Goal: Task Accomplishment & Management: Complete application form

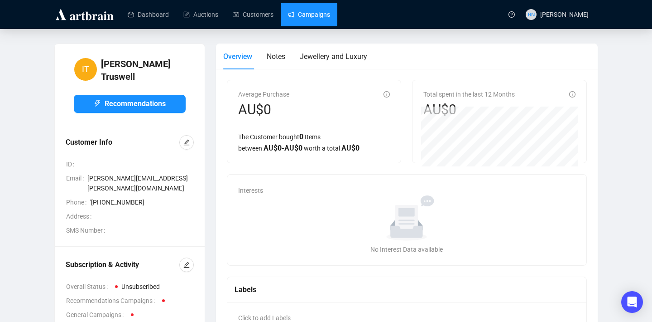
click at [306, 19] on link "Campaigns" at bounding box center [309, 15] width 42 height 24
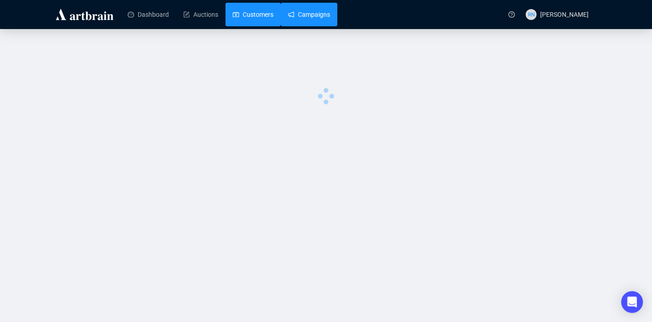
click at [252, 17] on link "Customers" at bounding box center [253, 15] width 41 height 24
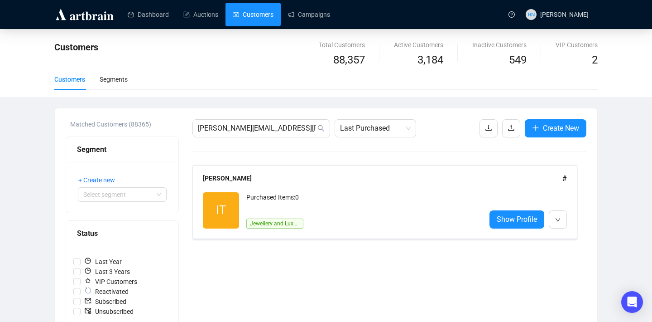
scroll to position [195, 0]
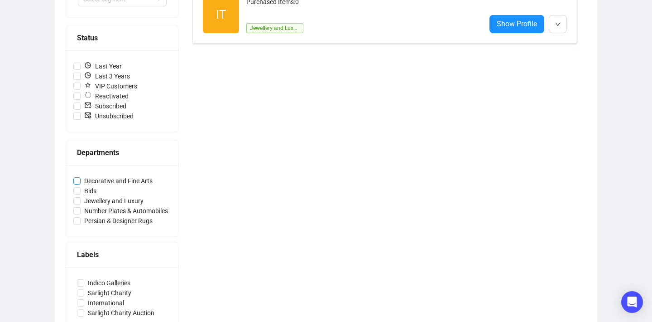
drag, startPoint x: 177, startPoint y: 180, endPoint x: 85, endPoint y: 180, distance: 91.5
click at [85, 180] on div "Decorative and Fine Arts Bids Jewellery and Luxury Number Plates & Automobiles …" at bounding box center [122, 201] width 112 height 72
copy span
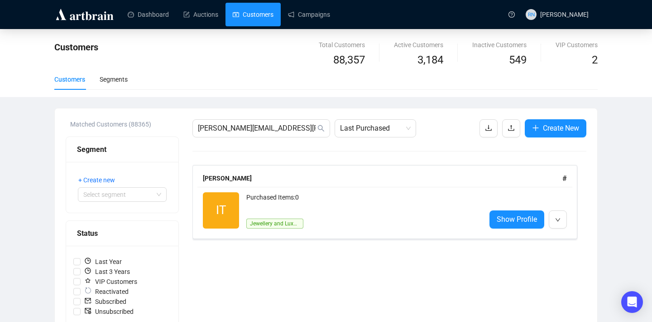
click at [263, 18] on link "Customers" at bounding box center [253, 15] width 41 height 24
click at [509, 128] on icon "upload" at bounding box center [511, 127] width 7 height 7
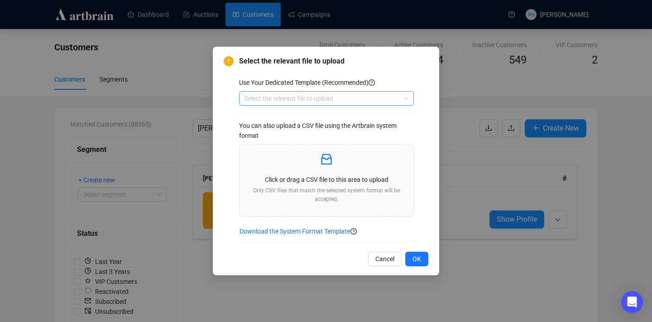
click at [310, 97] on input "search" at bounding box center [323, 98] width 156 height 14
click at [311, 121] on div "Customers" at bounding box center [326, 116] width 171 height 14
click at [314, 183] on p "Click or drag a CSV file to this area to upload" at bounding box center [326, 179] width 159 height 10
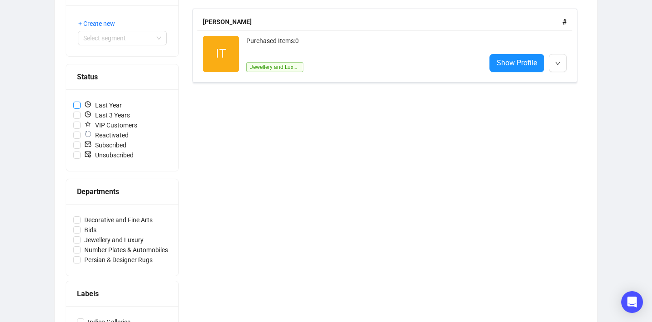
scroll to position [221, 0]
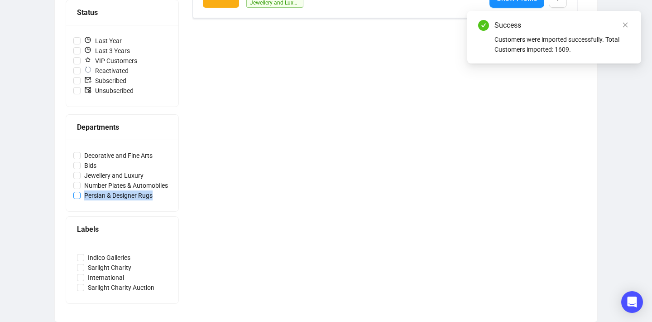
copy span "Persian & Designer Rugs"
drag, startPoint x: 165, startPoint y: 196, endPoint x: 85, endPoint y: 195, distance: 79.7
click at [85, 195] on label "Persian & Designer Rugs" at bounding box center [122, 195] width 98 height 10
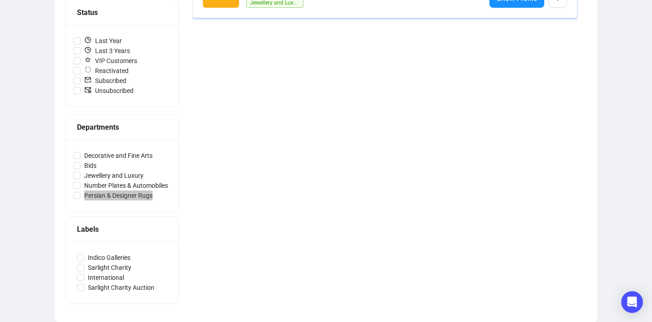
scroll to position [0, 0]
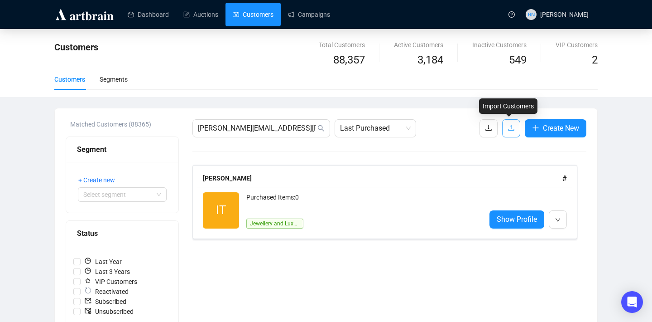
click at [510, 127] on icon "upload" at bounding box center [511, 127] width 7 height 7
click at [510, 127] on body "Dashboard Auctions Customers Campaigns RN [PERSON_NAME] Customers Total Custome…" at bounding box center [326, 161] width 652 height 322
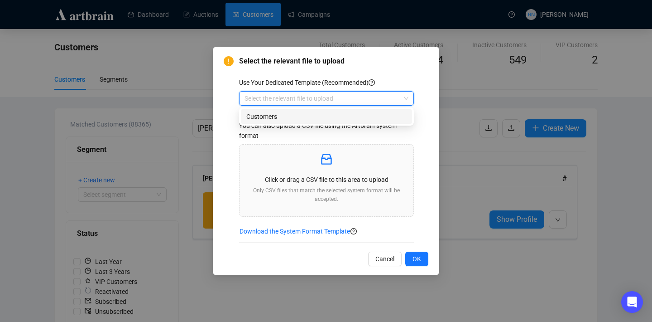
click at [318, 92] on input "search" at bounding box center [323, 98] width 156 height 14
click at [326, 115] on div "Customers" at bounding box center [326, 116] width 160 height 10
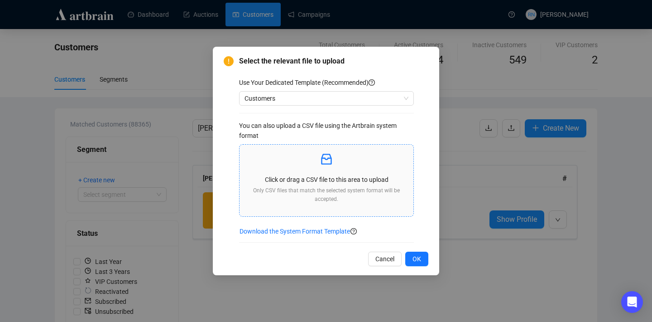
click at [308, 188] on p "Only CSV files that match the selected system format will be accepted." at bounding box center [326, 194] width 159 height 17
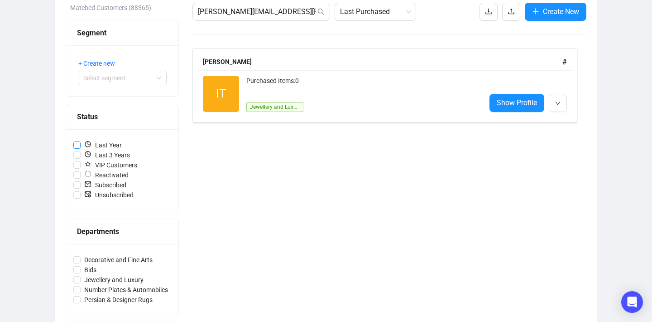
scroll to position [118, 0]
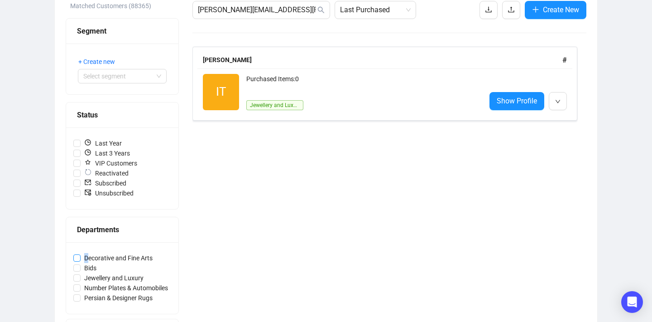
drag, startPoint x: 172, startPoint y: 257, endPoint x: 88, endPoint y: 258, distance: 83.3
click at [88, 258] on div "Decorative and Fine Arts Bids Jewellery and Luxury Number Plates & Automobiles …" at bounding box center [122, 278] width 112 height 72
drag, startPoint x: 160, startPoint y: 278, endPoint x: 84, endPoint y: 279, distance: 76.1
click at [84, 279] on label "Jewellery and Luxury" at bounding box center [122, 278] width 98 height 10
copy span "Jewellery and Luxury"
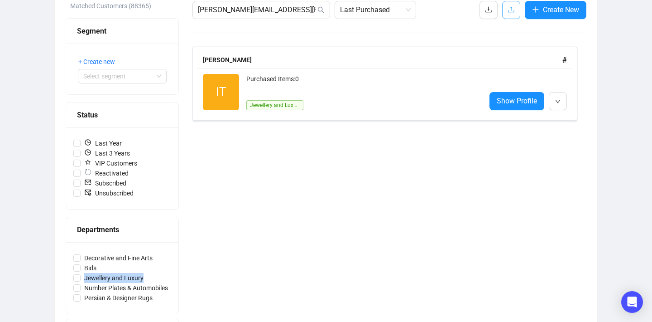
click at [508, 9] on icon "upload" at bounding box center [511, 9] width 7 height 7
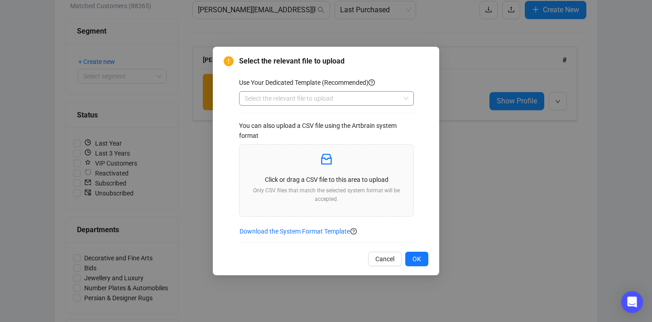
click at [306, 103] on input "search" at bounding box center [323, 98] width 156 height 14
click at [309, 120] on div "Customers" at bounding box center [326, 116] width 160 height 10
click at [306, 177] on p "Click or drag a CSV file to this area to upload" at bounding box center [326, 179] width 159 height 10
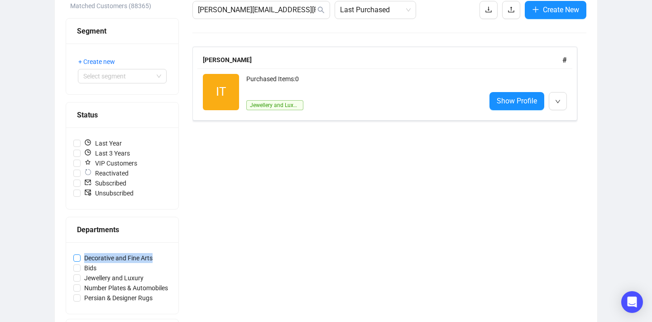
drag, startPoint x: 168, startPoint y: 257, endPoint x: 84, endPoint y: 259, distance: 84.3
click at [84, 259] on label "Decorative and Fine Arts" at bounding box center [122, 258] width 98 height 10
copy span "Decorative and Fine Arts"
click at [510, 10] on icon "upload" at bounding box center [511, 9] width 7 height 7
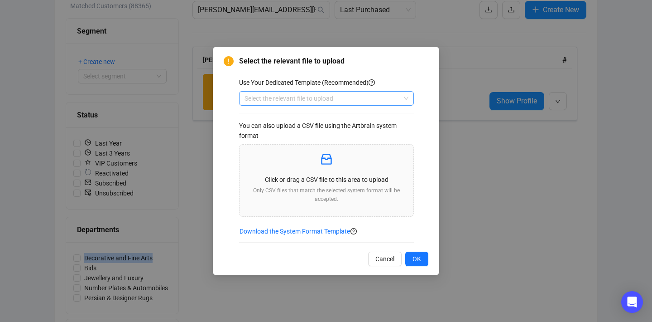
click at [359, 99] on input "search" at bounding box center [323, 98] width 156 height 14
click at [363, 114] on div "Customers" at bounding box center [326, 116] width 160 height 10
click at [342, 174] on div "Click or drag a CSV file to this area to upload Only CSV files that match the s…" at bounding box center [326, 180] width 159 height 57
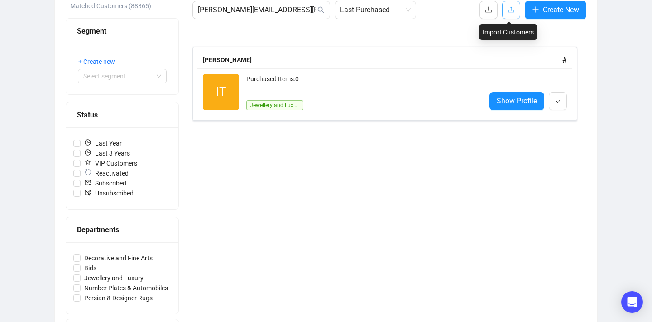
click at [511, 8] on icon "upload" at bounding box center [511, 9] width 7 height 7
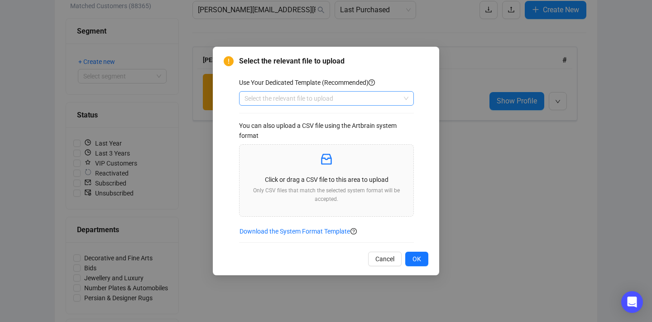
click at [322, 98] on input "search" at bounding box center [323, 98] width 156 height 14
click at [320, 121] on div "Customers" at bounding box center [326, 116] width 160 height 10
click at [325, 176] on p "Click or drag a CSV file to this area to upload" at bounding box center [326, 179] width 159 height 10
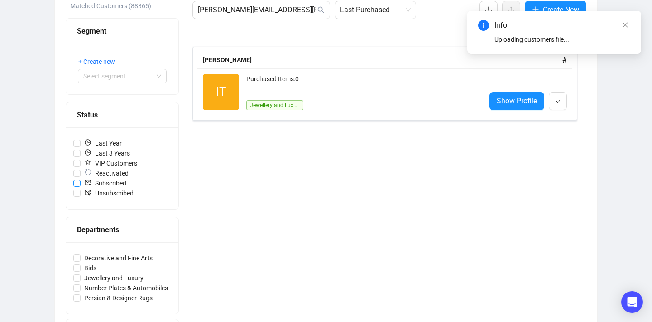
scroll to position [0, 0]
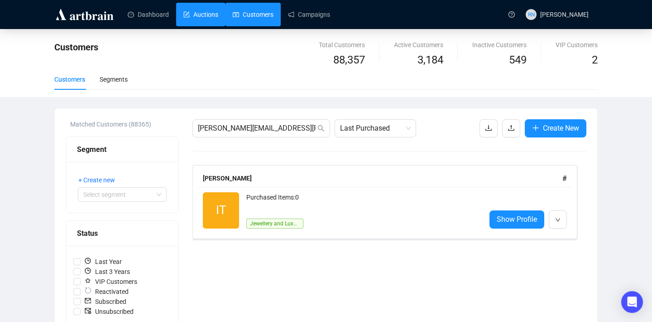
click at [198, 21] on link "Auctions" at bounding box center [200, 15] width 35 height 24
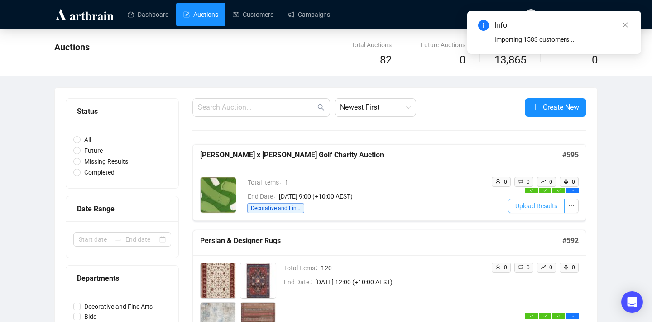
click at [524, 204] on span "Upload Results" at bounding box center [536, 206] width 42 height 10
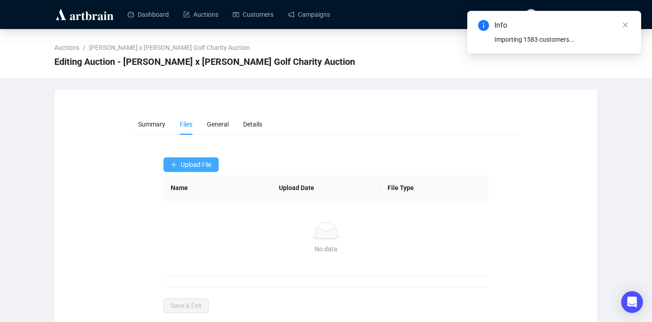
click at [202, 167] on span "Upload File" at bounding box center [196, 164] width 31 height 7
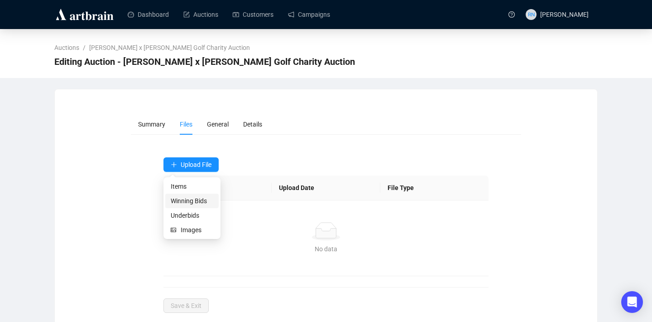
click at [205, 202] on span "Winning Bids" at bounding box center [192, 201] width 43 height 10
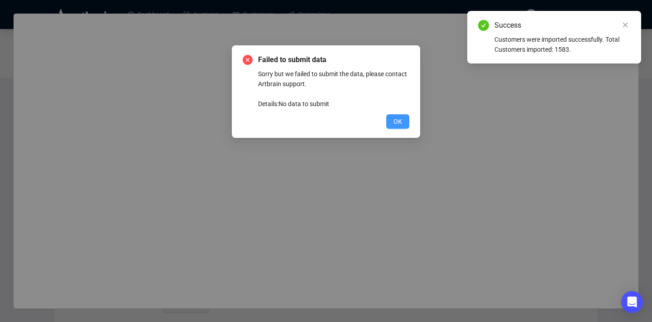
click at [401, 123] on span "OK" at bounding box center [398, 121] width 9 height 10
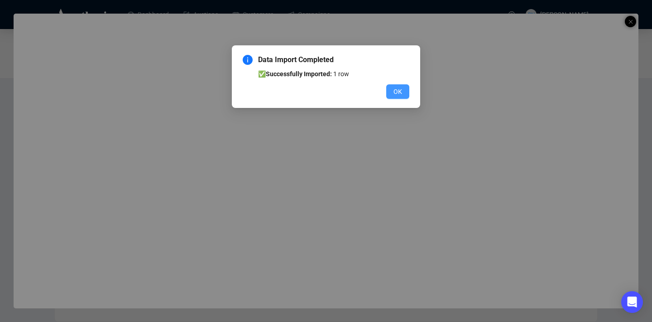
click at [395, 96] on span "OK" at bounding box center [398, 92] width 9 height 10
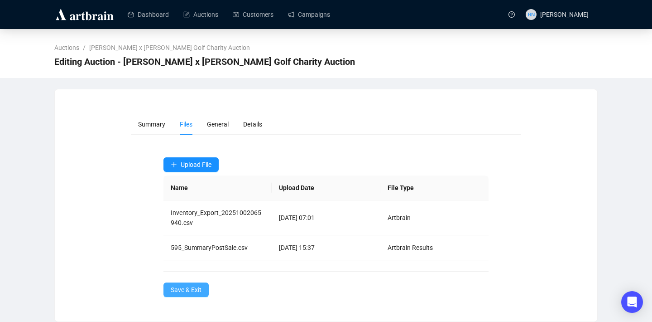
click at [195, 294] on span "Save & Exit" at bounding box center [186, 289] width 31 height 10
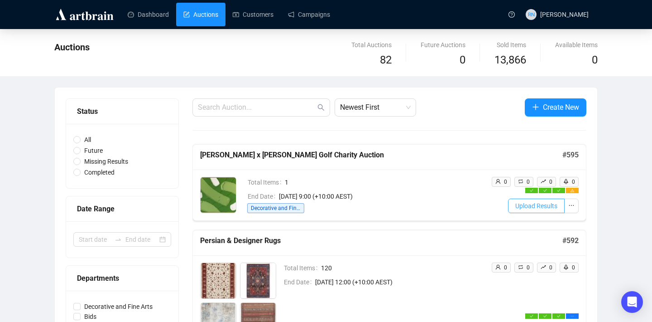
click at [534, 207] on span "Upload Results" at bounding box center [536, 206] width 42 height 10
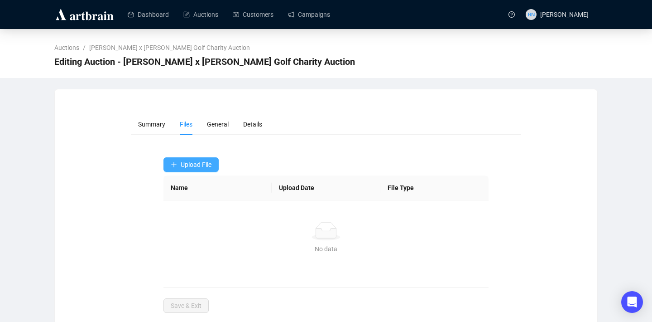
click at [202, 168] on span "Upload File" at bounding box center [196, 164] width 31 height 7
click at [200, 166] on span "Upload File" at bounding box center [196, 164] width 31 height 7
click at [197, 215] on span "Underbids" at bounding box center [192, 215] width 43 height 10
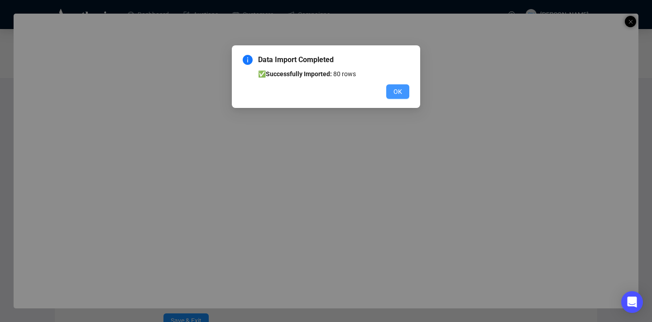
click at [395, 93] on span "OK" at bounding box center [398, 92] width 9 height 10
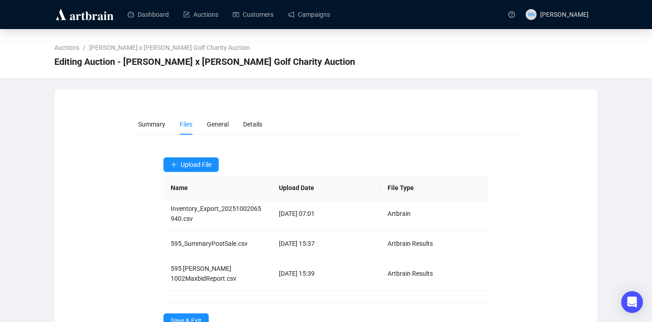
scroll to position [31, 0]
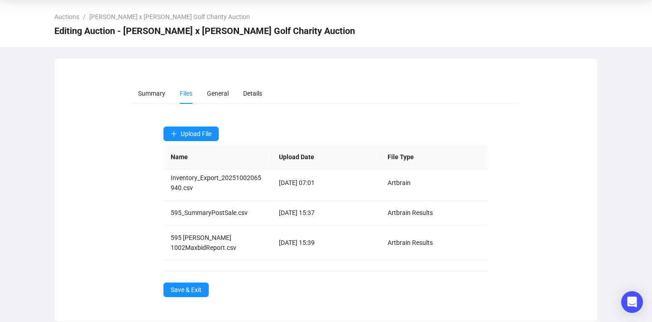
click at [186, 281] on div "Upload File Name Upload Date File Type Inventory_Export_20251002065940.csv [DAT…" at bounding box center [327, 211] width 326 height 170
click at [187, 287] on span "Save & Exit" at bounding box center [186, 289] width 31 height 10
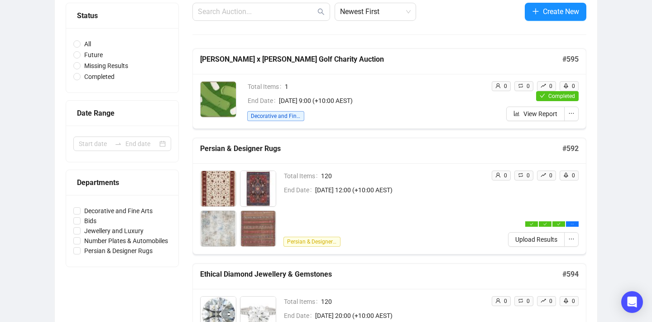
scroll to position [103, 0]
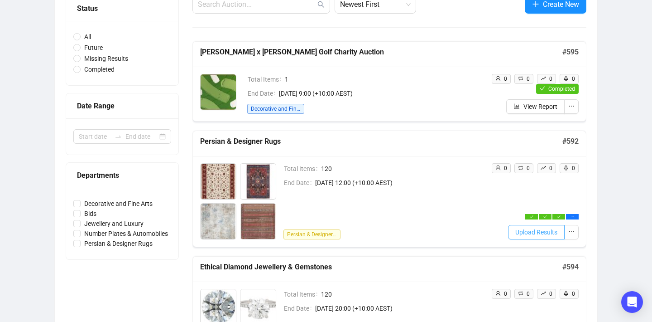
click at [523, 231] on span "Upload Results" at bounding box center [536, 232] width 42 height 10
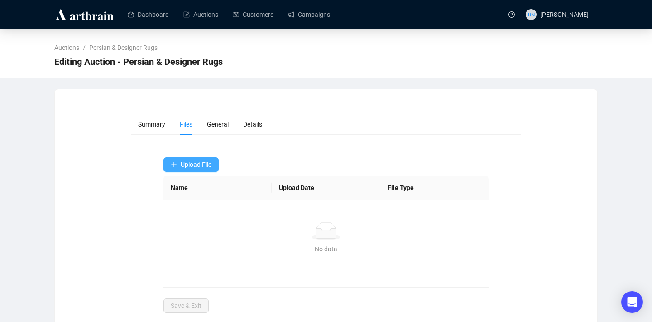
click at [199, 159] on button "Upload File" at bounding box center [191, 164] width 55 height 14
click at [203, 216] on span "Underbids" at bounding box center [192, 215] width 43 height 10
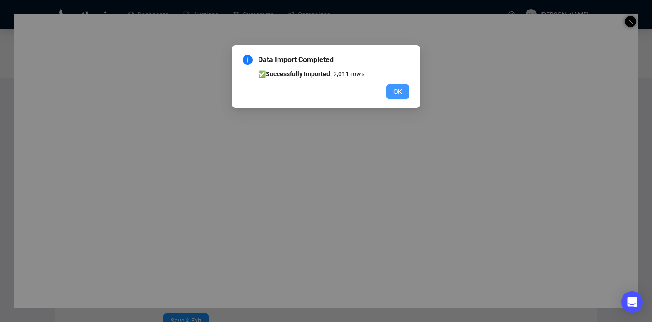
click at [393, 91] on button "OK" at bounding box center [397, 91] width 23 height 14
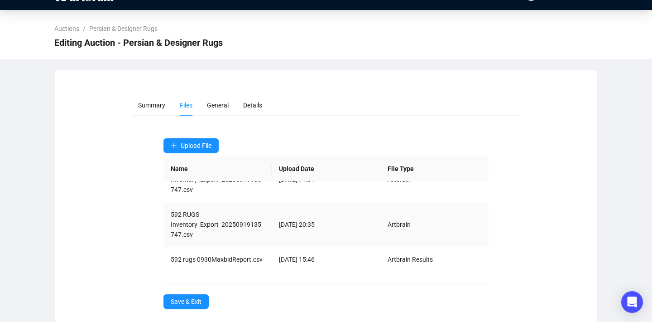
scroll to position [31, 0]
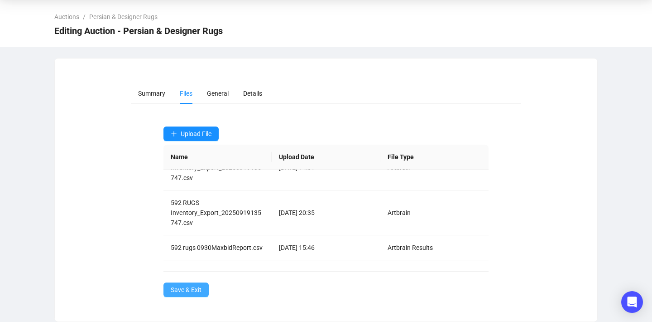
click at [188, 287] on span "Save & Exit" at bounding box center [186, 289] width 31 height 10
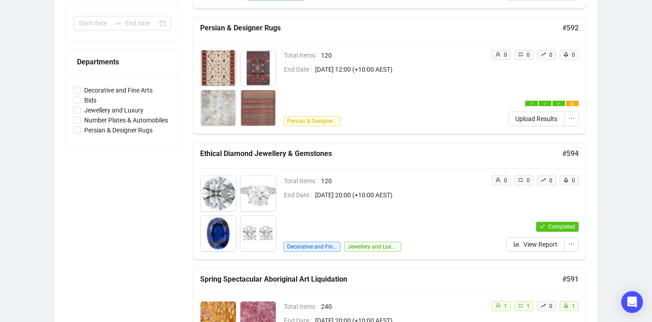
scroll to position [219, 0]
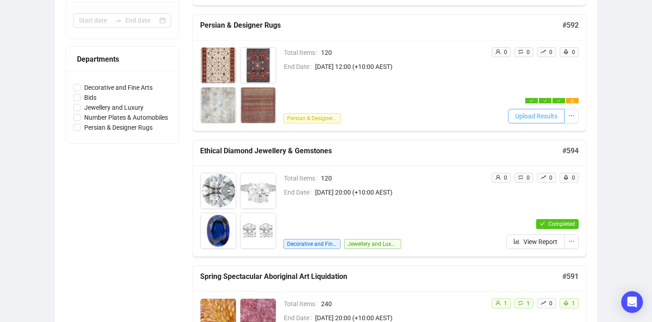
click at [544, 116] on span "Upload Results" at bounding box center [536, 116] width 42 height 10
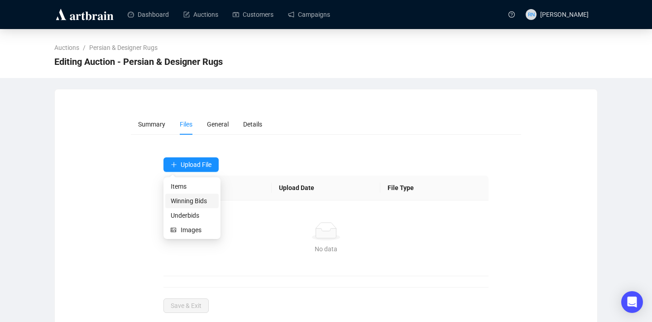
click at [181, 198] on span "Winning Bids" at bounding box center [192, 201] width 43 height 10
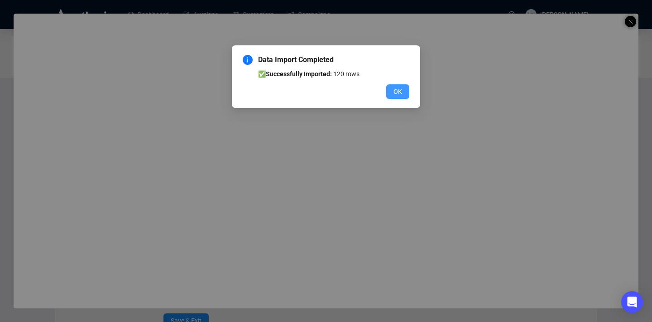
click at [400, 93] on span "OK" at bounding box center [398, 92] width 9 height 10
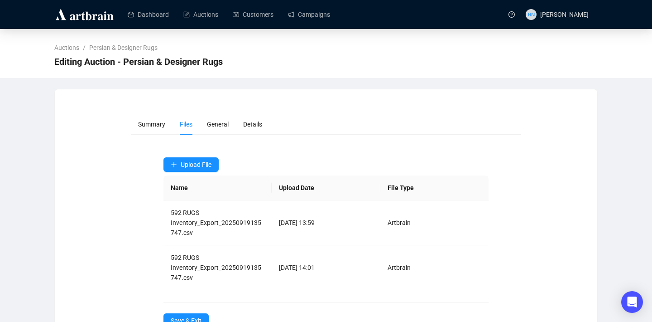
scroll to position [31, 0]
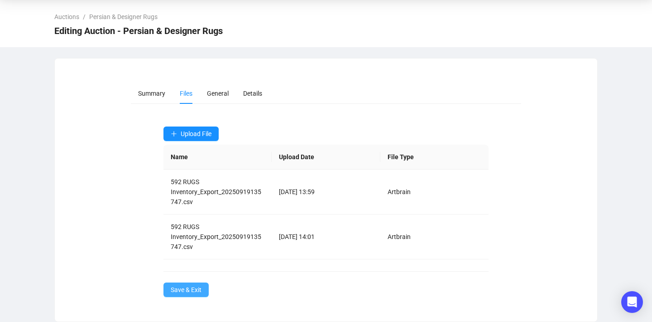
click at [199, 286] on span "Save & Exit" at bounding box center [186, 289] width 31 height 10
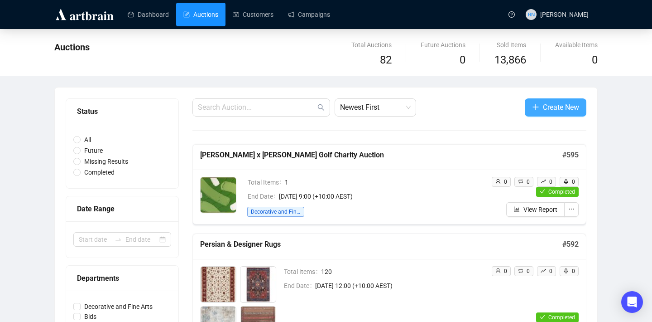
click at [536, 101] on span "button" at bounding box center [535, 106] width 7 height 11
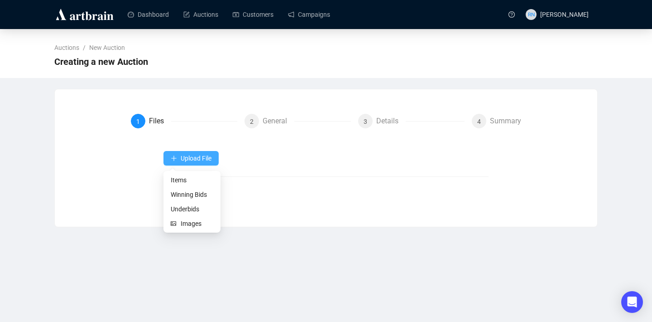
click at [202, 159] on span "Upload File" at bounding box center [196, 157] width 31 height 7
click at [250, 144] on form "1 Files 2 General 3 Details 4 Summary Upload File Next" at bounding box center [326, 158] width 391 height 88
click at [199, 180] on span "Items" at bounding box center [192, 180] width 43 height 10
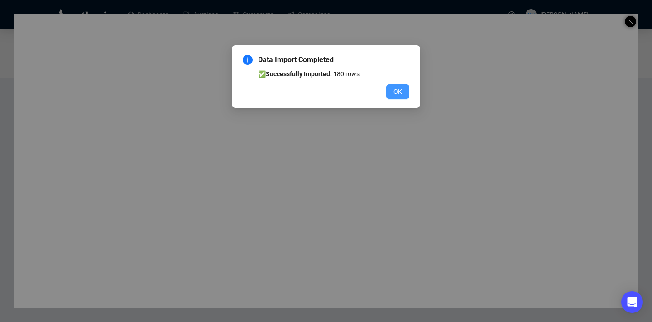
click at [388, 94] on button "OK" at bounding box center [397, 91] width 23 height 14
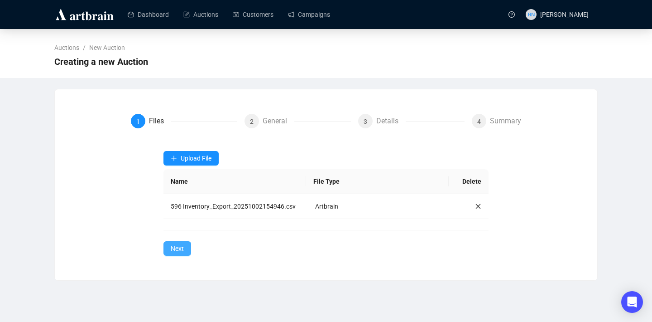
click at [175, 253] on span "Next" at bounding box center [177, 248] width 13 height 10
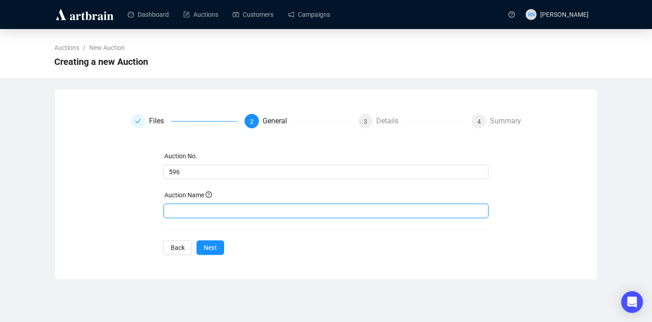
click at [205, 203] on input "text" at bounding box center [327, 210] width 326 height 14
type input "Luxury Fine Jewellery & Designer Bags"
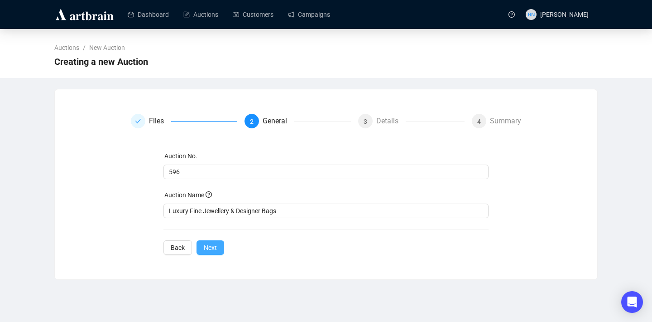
click at [211, 248] on span "Next" at bounding box center [210, 247] width 13 height 10
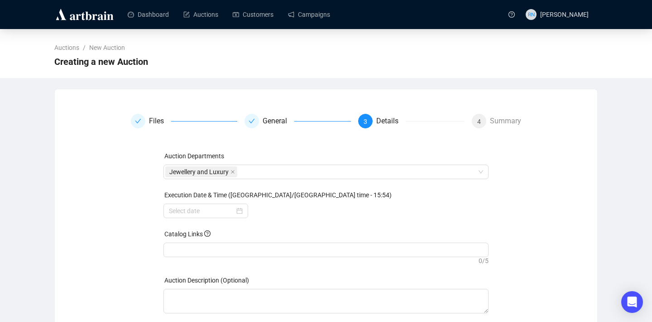
click at [211, 248] on div at bounding box center [326, 249] width 322 height 13
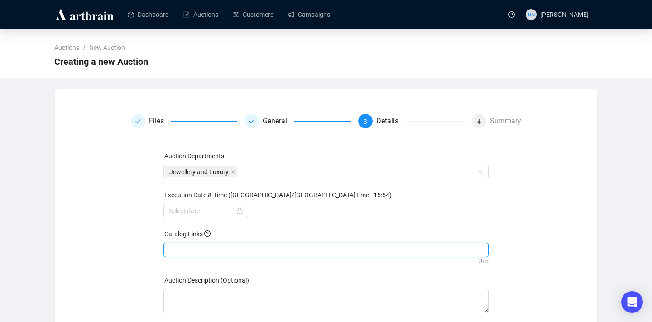
paste input "[URL][DOMAIN_NAME]"
click at [236, 214] on div at bounding box center [206, 211] width 74 height 10
type input "[URL][DOMAIN_NAME]"
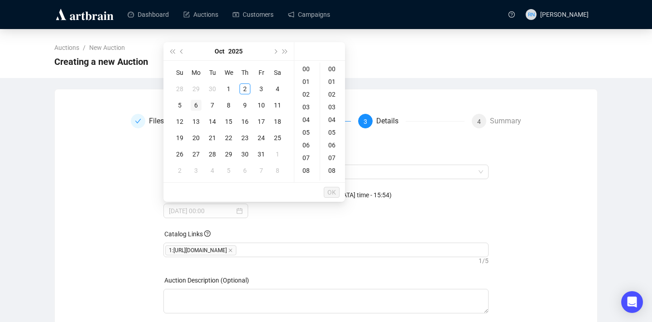
click at [197, 102] on div "6" at bounding box center [196, 105] width 11 height 11
click at [198, 105] on div "6" at bounding box center [196, 105] width 11 height 11
click at [309, 177] on div "20" at bounding box center [307, 179] width 22 height 13
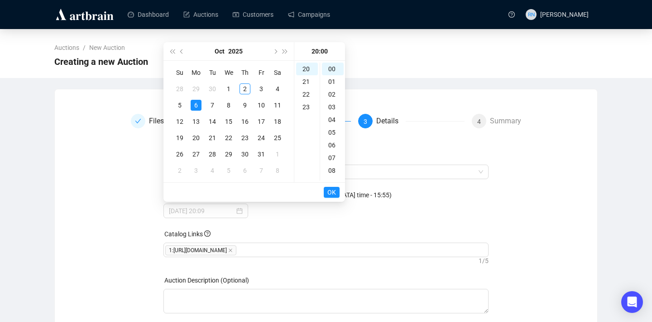
type input "[DATE] 20:00"
click at [331, 191] on span "OK" at bounding box center [331, 191] width 9 height 17
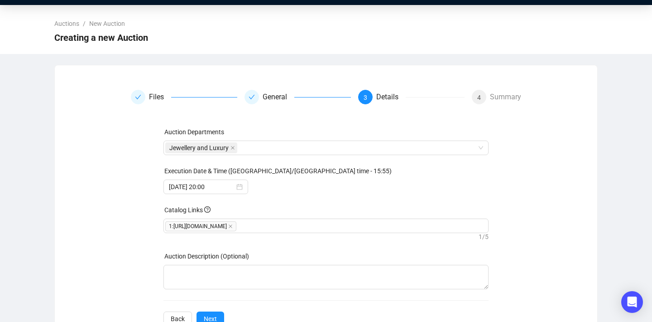
scroll to position [53, 0]
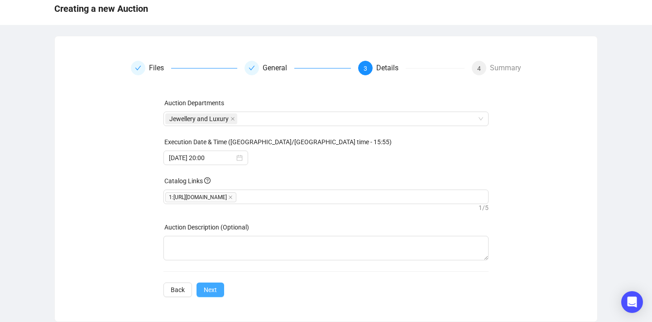
click at [220, 291] on button "Next" at bounding box center [211, 289] width 28 height 14
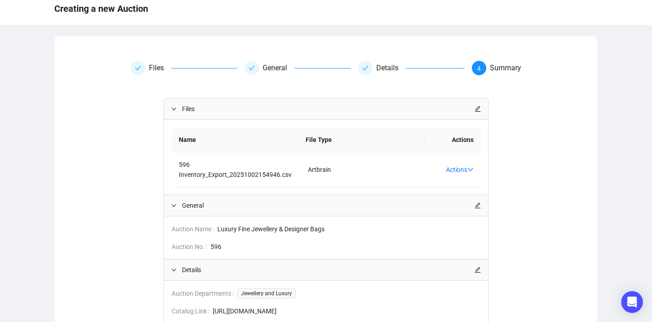
scroll to position [166, 0]
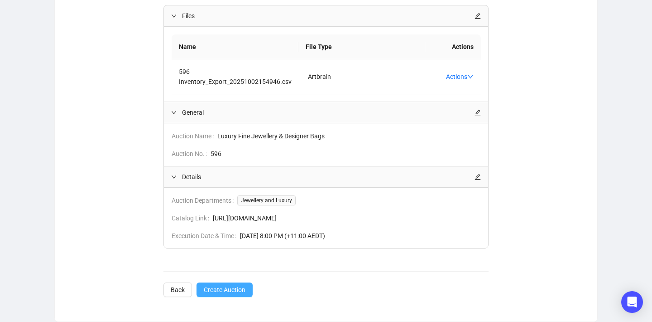
click at [221, 292] on span "Create Auction" at bounding box center [225, 289] width 42 height 10
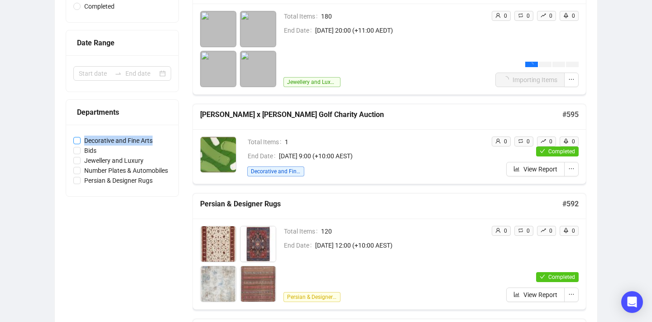
drag, startPoint x: 165, startPoint y: 140, endPoint x: 85, endPoint y: 139, distance: 80.2
click at [85, 139] on label "Decorative and Fine Arts" at bounding box center [122, 140] width 98 height 10
copy span "Decorative and Fine Arts"
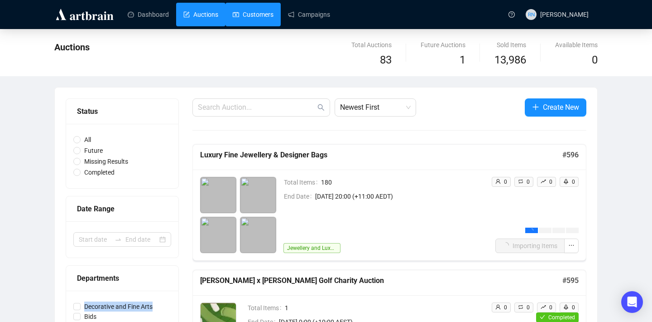
click at [265, 14] on link "Customers" at bounding box center [253, 15] width 41 height 24
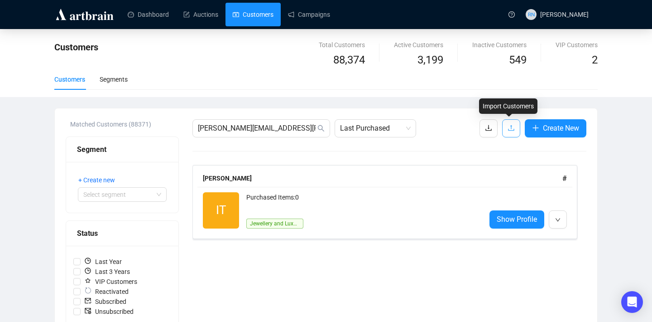
click at [510, 122] on button "button" at bounding box center [511, 128] width 18 height 18
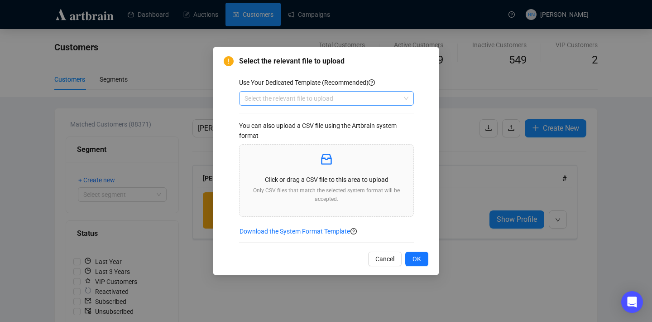
click at [297, 97] on input "search" at bounding box center [323, 98] width 156 height 14
click at [297, 122] on div "Customers" at bounding box center [326, 116] width 171 height 14
click at [295, 167] on p at bounding box center [326, 159] width 159 height 15
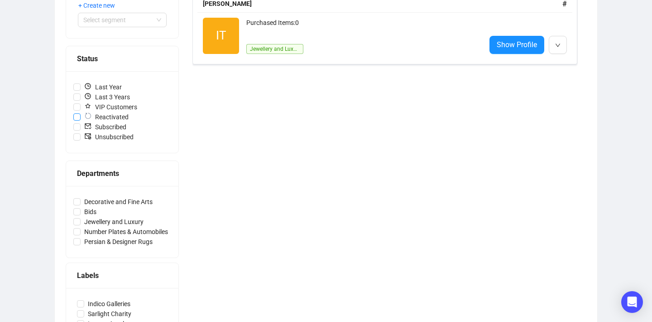
scroll to position [202, 0]
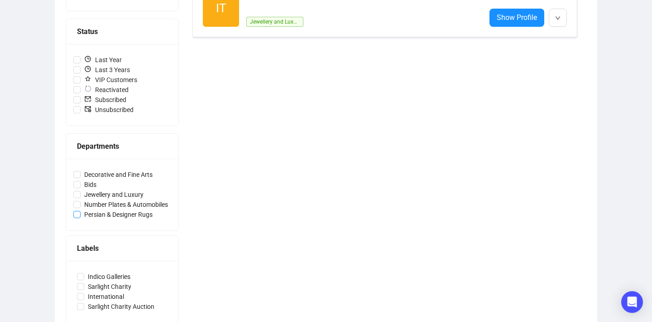
drag, startPoint x: 175, startPoint y: 215, endPoint x: 86, endPoint y: 215, distance: 89.2
click at [86, 215] on div "Decorative and Fine Arts Bids Jewellery and Luxury Number Plates & Automobiles …" at bounding box center [122, 195] width 112 height 72
copy span
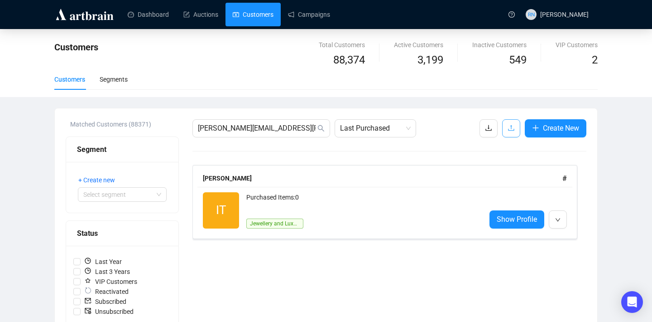
click at [511, 130] on icon "upload" at bounding box center [511, 127] width 7 height 7
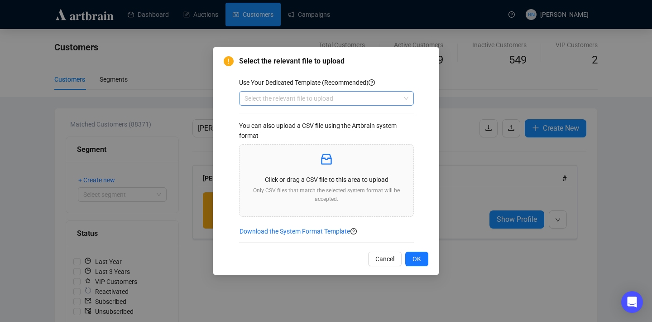
click at [313, 100] on input "search" at bounding box center [323, 98] width 156 height 14
click at [313, 115] on div "Customers" at bounding box center [326, 116] width 160 height 10
click at [312, 165] on p at bounding box center [326, 159] width 159 height 15
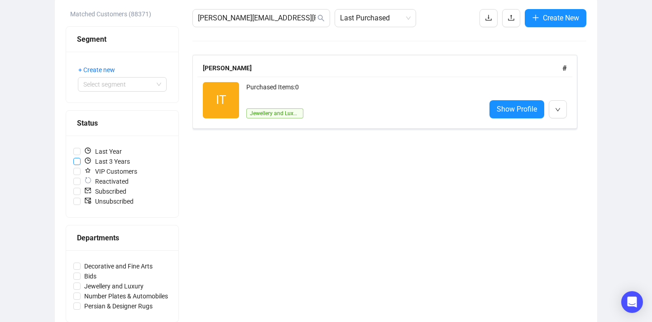
scroll to position [221, 0]
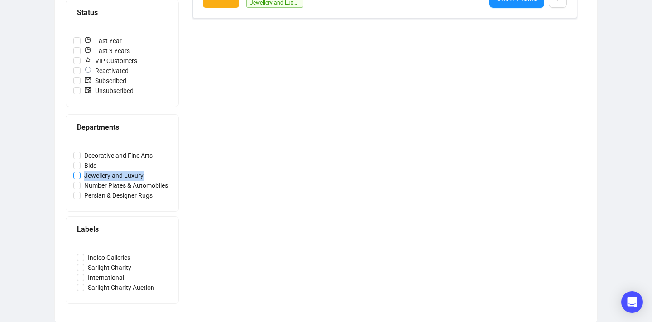
drag, startPoint x: 160, startPoint y: 176, endPoint x: 86, endPoint y: 176, distance: 74.7
click at [86, 176] on label "Jewellery and Luxury" at bounding box center [122, 175] width 98 height 10
copy span "Jewellery and Luxury"
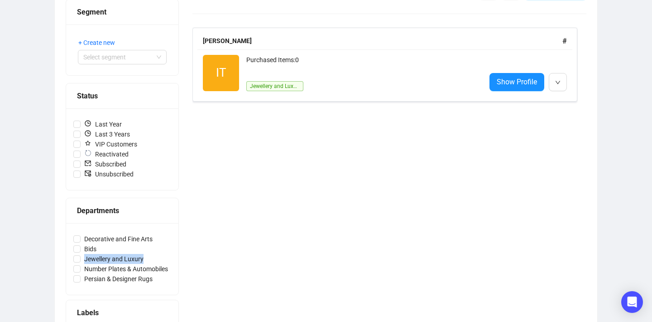
scroll to position [0, 0]
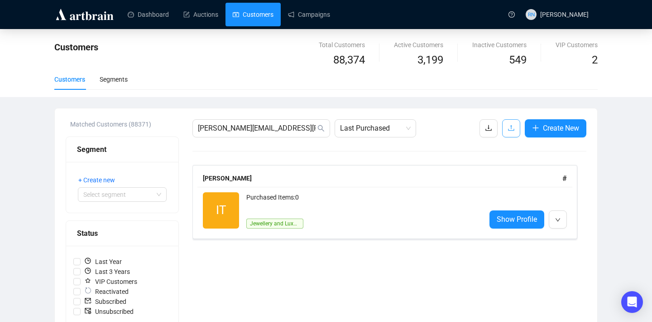
click at [513, 130] on button "button" at bounding box center [511, 128] width 18 height 18
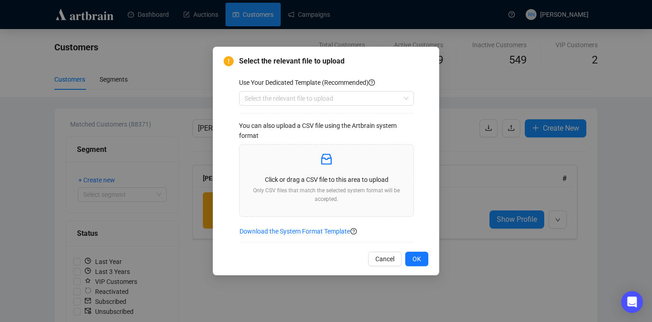
click at [344, 86] on div "Use Your Dedicated Template (Recommended)" at bounding box center [326, 82] width 175 height 10
click at [344, 95] on input "search" at bounding box center [323, 98] width 156 height 14
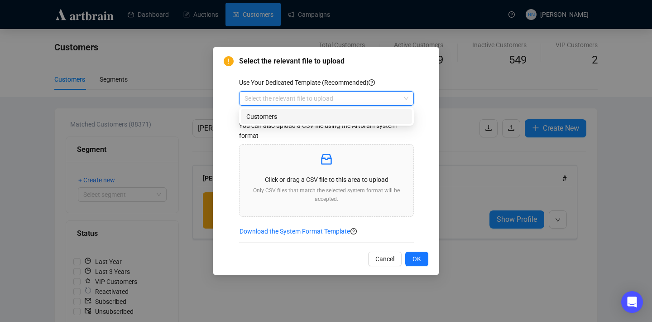
click at [344, 115] on div "Customers" at bounding box center [326, 116] width 160 height 10
click at [337, 170] on div "Click or drag a CSV file to this area to upload Only CSV files that match the s…" at bounding box center [326, 180] width 159 height 57
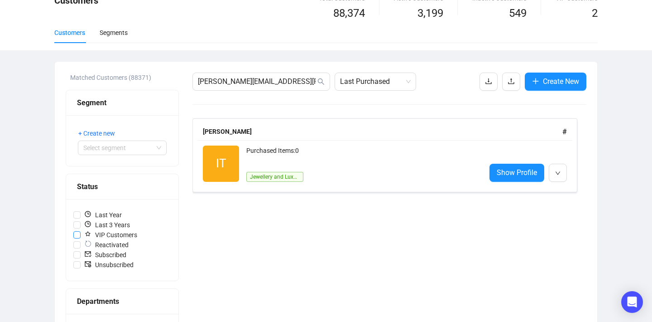
scroll to position [129, 0]
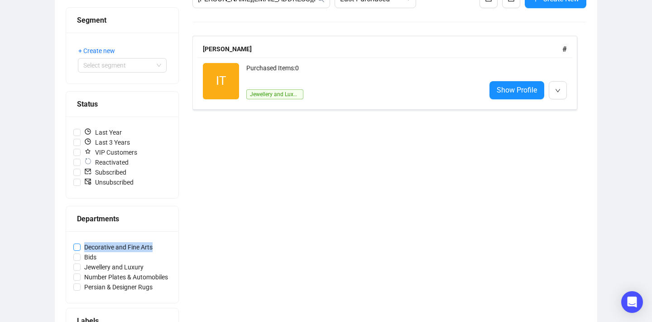
drag, startPoint x: 164, startPoint y: 247, endPoint x: 86, endPoint y: 248, distance: 78.4
click at [86, 248] on label "Decorative and Fine Arts" at bounding box center [122, 247] width 98 height 10
copy span "Decorative and Fine Arts"
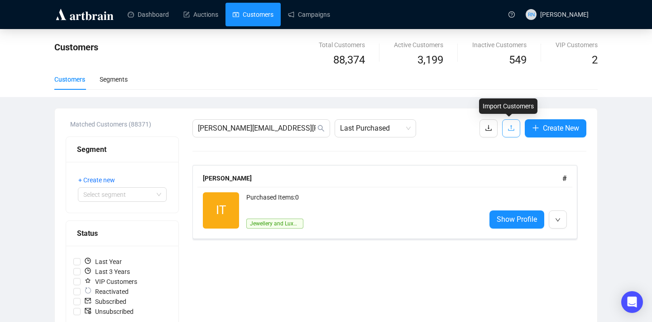
click at [509, 130] on icon "upload" at bounding box center [511, 127] width 7 height 7
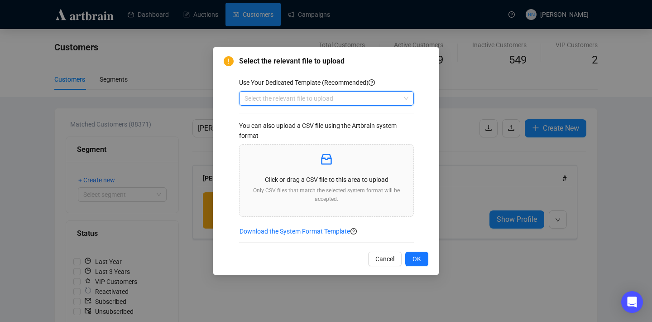
click at [344, 100] on input "search" at bounding box center [323, 98] width 156 height 14
click at [344, 115] on div "Customers" at bounding box center [326, 116] width 160 height 10
click at [334, 161] on p at bounding box center [326, 159] width 159 height 15
